Goal: Obtain resource: Download file/media

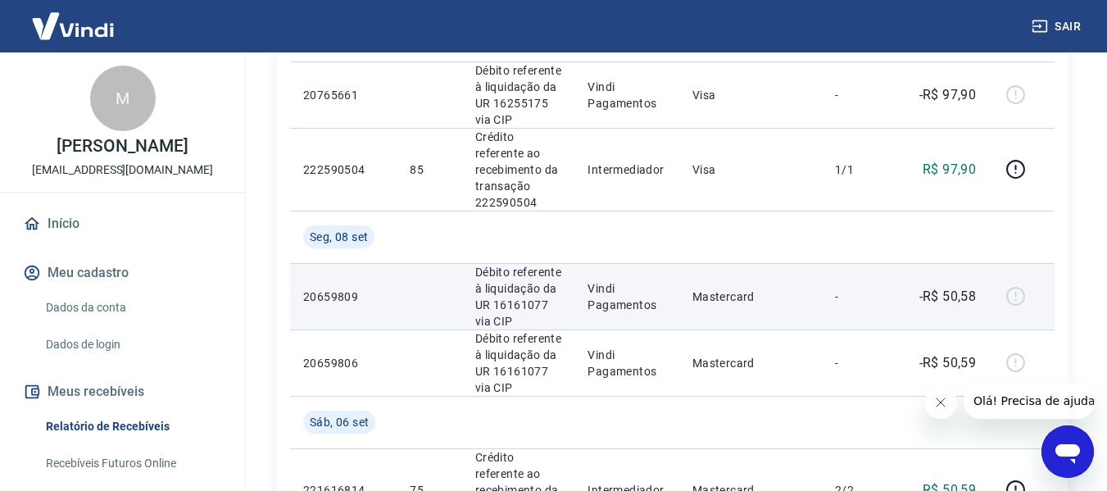
scroll to position [676, 0]
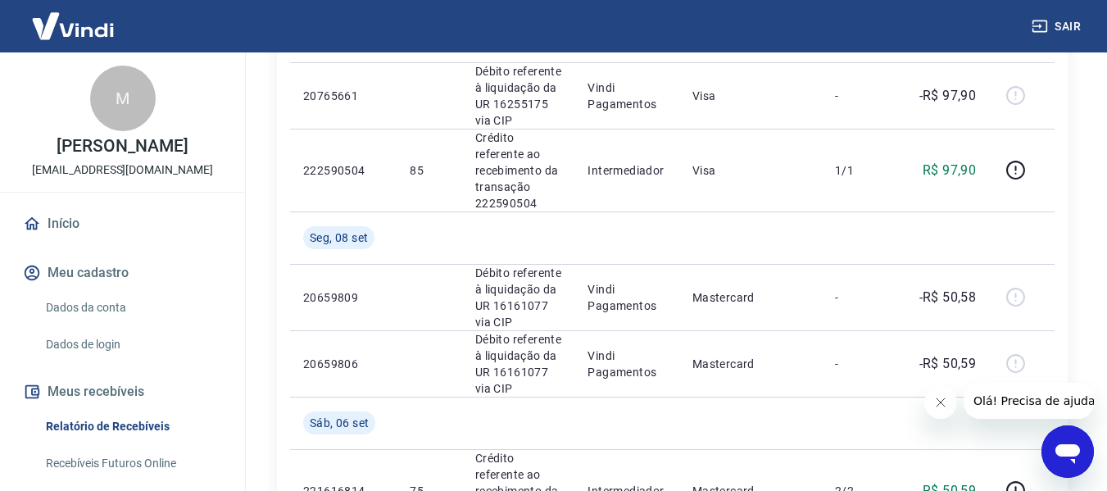
click at [944, 394] on button "Fechar mensagem da empresa" at bounding box center [939, 402] width 33 height 33
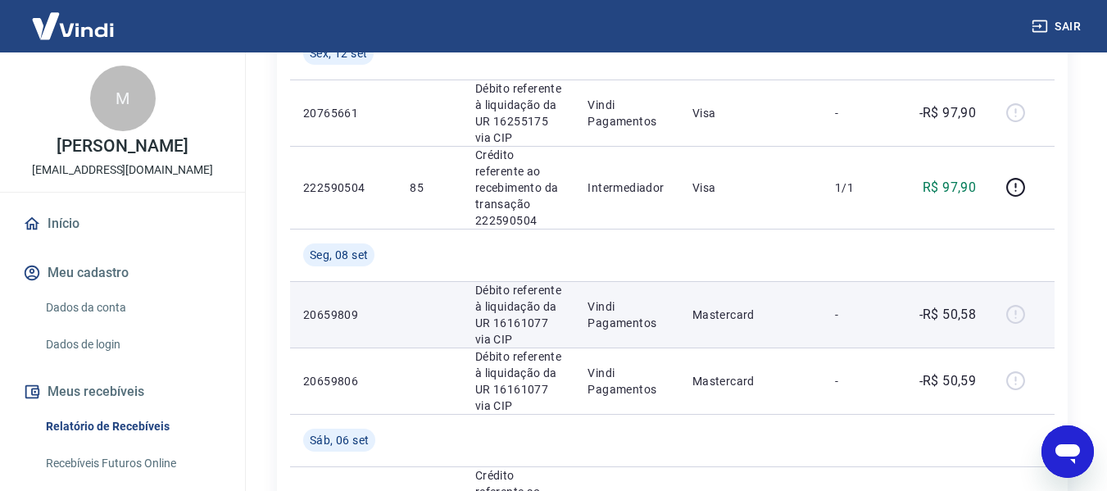
scroll to position [660, 0]
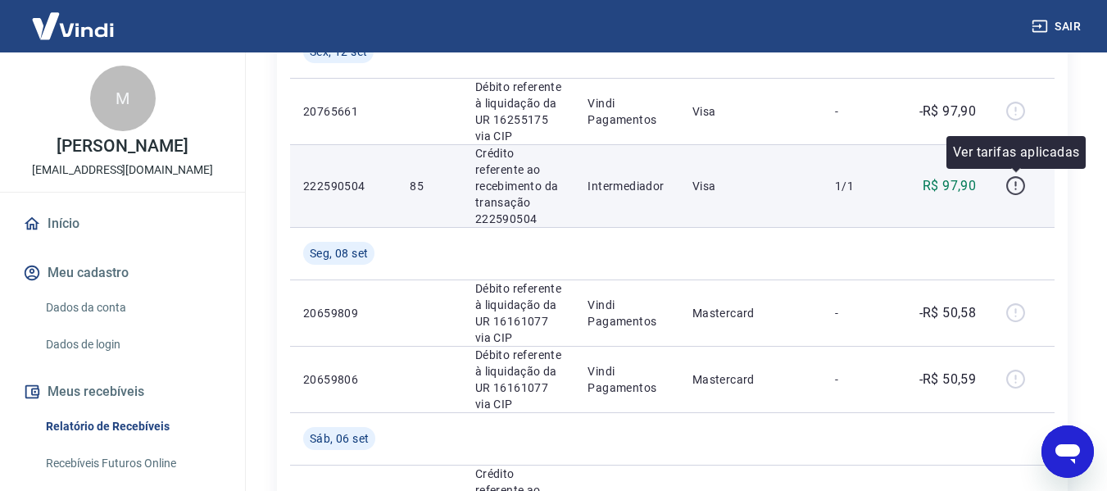
click at [1012, 189] on icon "button" at bounding box center [1015, 185] width 20 height 20
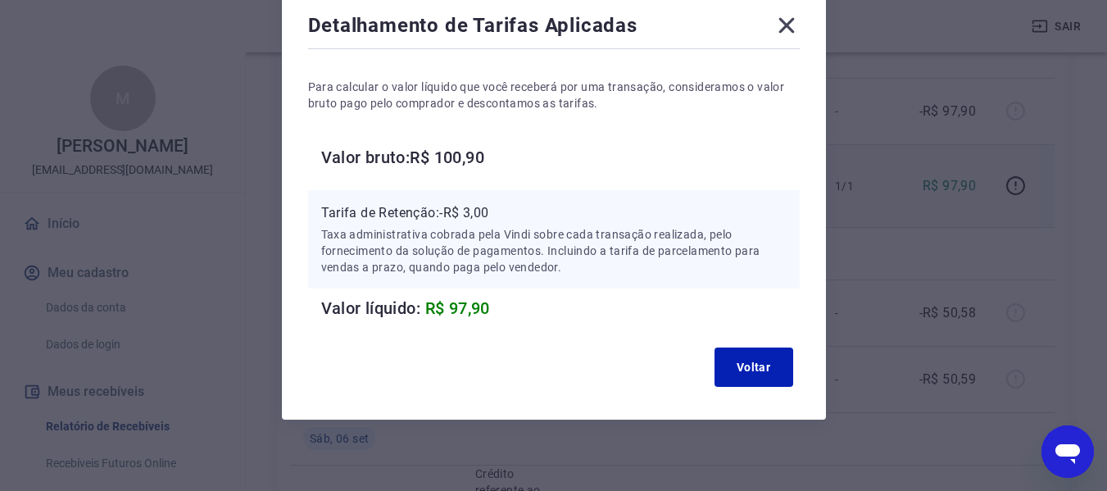
scroll to position [96, 0]
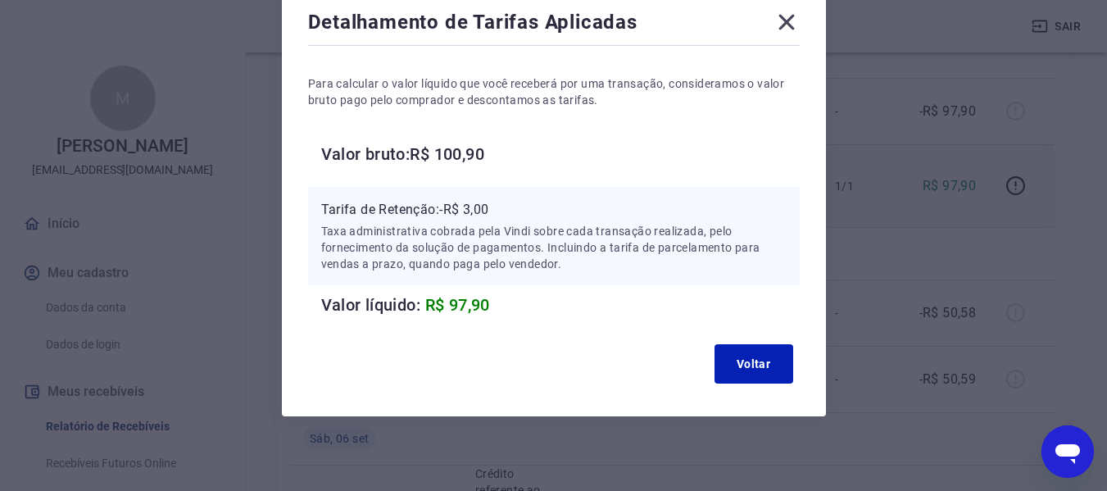
click at [794, 27] on icon at bounding box center [786, 22] width 26 height 26
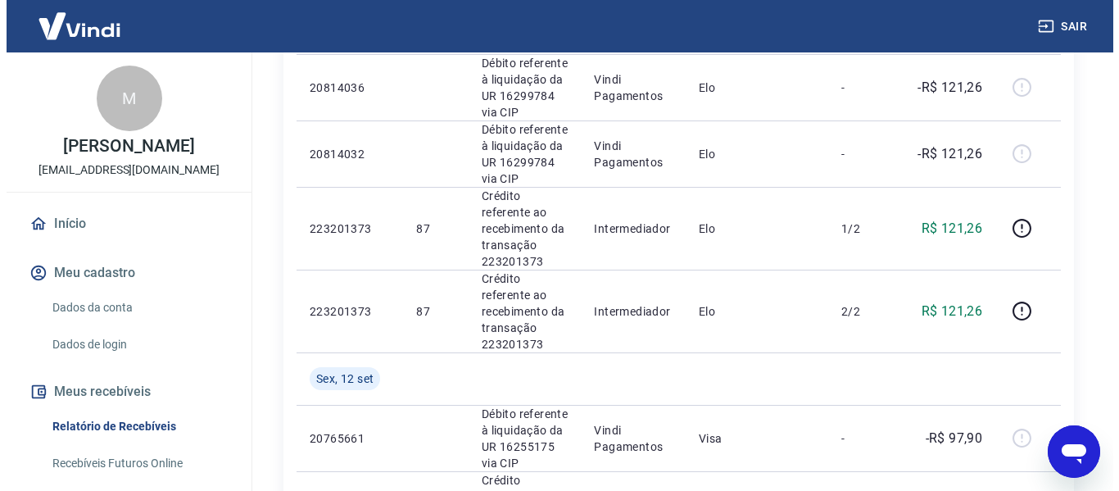
scroll to position [0, 0]
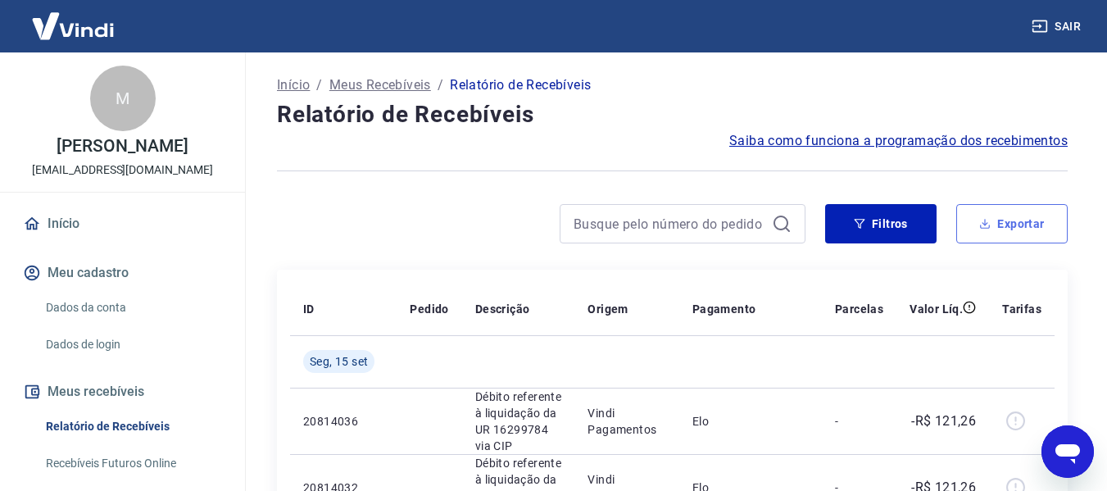
click at [1025, 219] on button "Exportar" at bounding box center [1011, 223] width 111 height 39
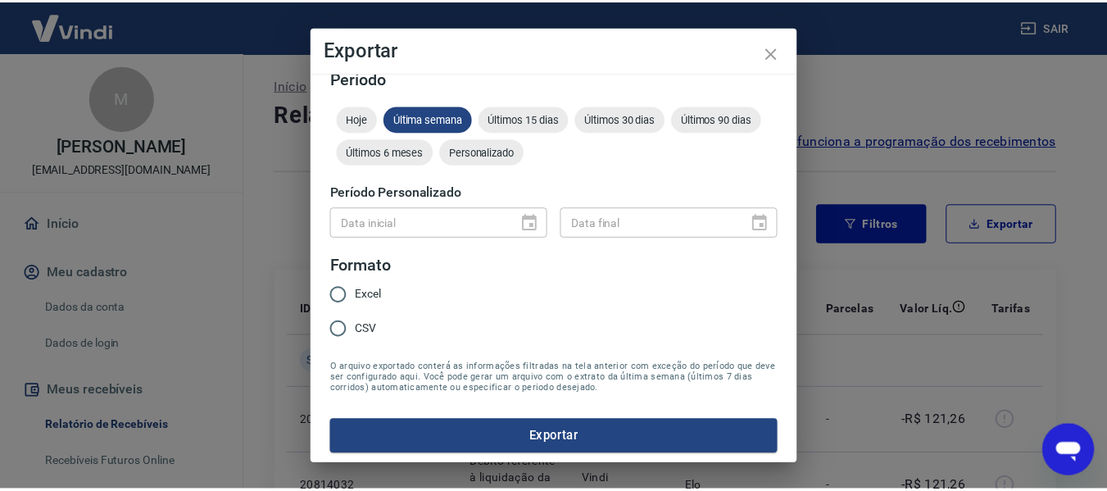
scroll to position [20, 0]
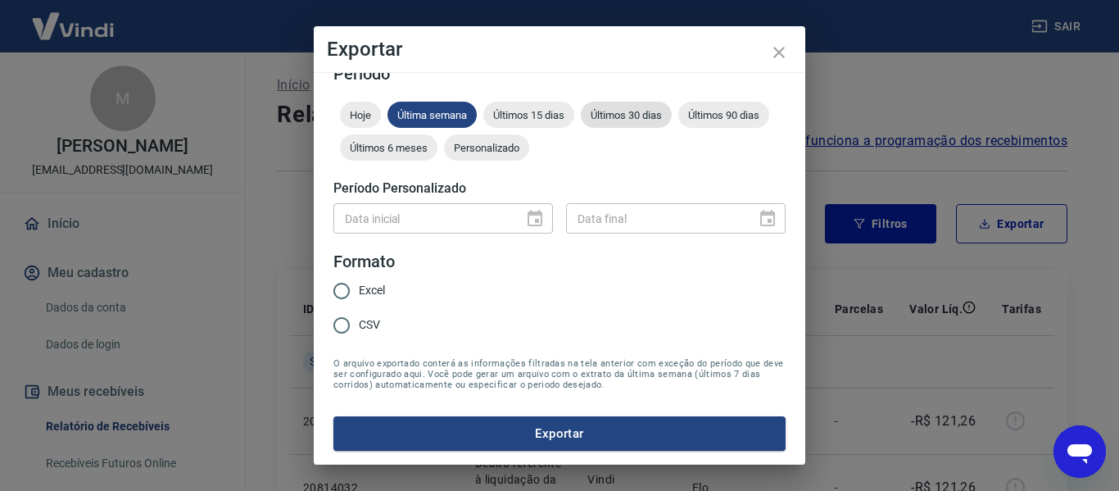
click at [658, 120] on span "Últimos 30 dias" at bounding box center [626, 115] width 91 height 12
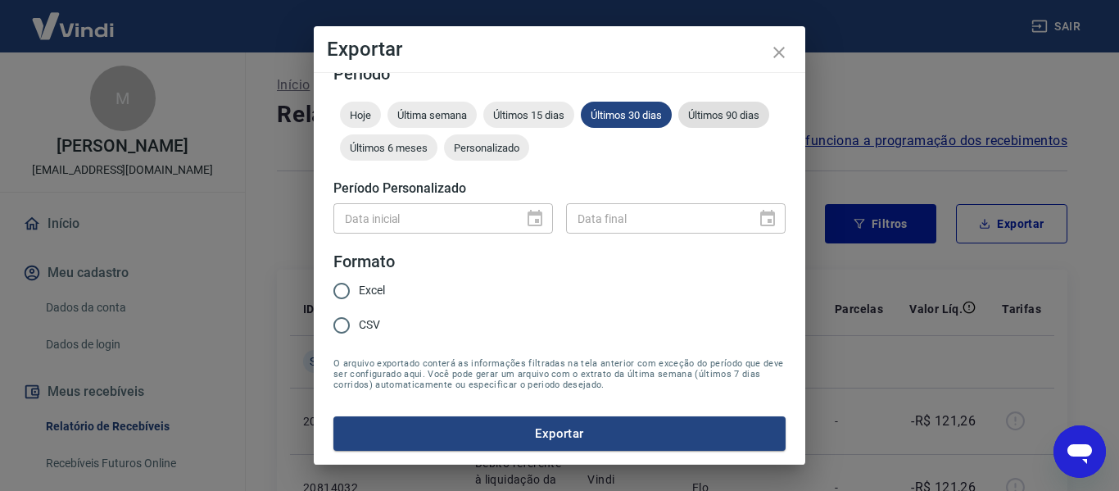
click at [678, 121] on span "Últimos 90 dias" at bounding box center [723, 115] width 91 height 12
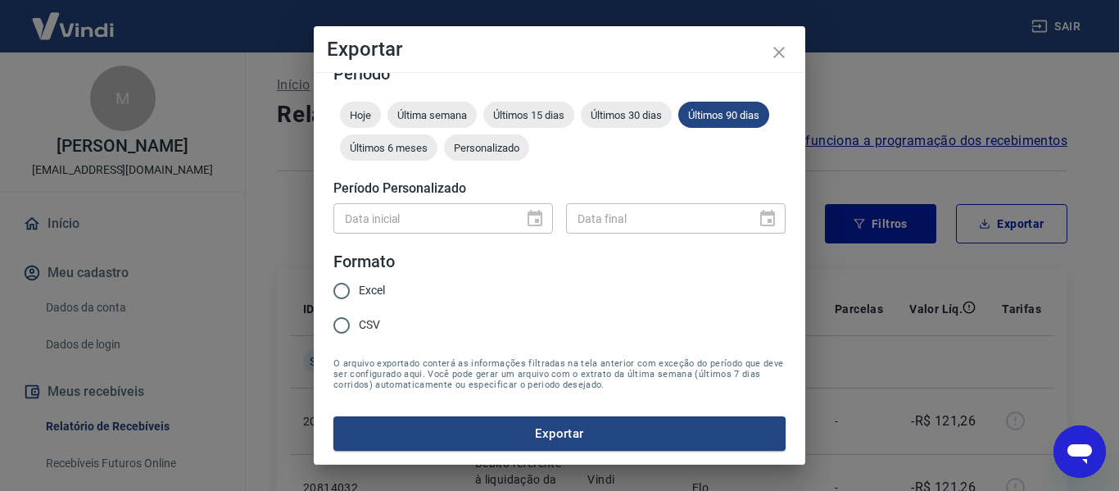
click at [370, 289] on span "Excel" at bounding box center [372, 290] width 26 height 17
click at [359, 289] on input "Excel" at bounding box center [341, 291] width 34 height 34
radio input "true"
click at [543, 432] on button "Exportar" at bounding box center [559, 433] width 452 height 34
